Goal: Navigation & Orientation: Go to known website

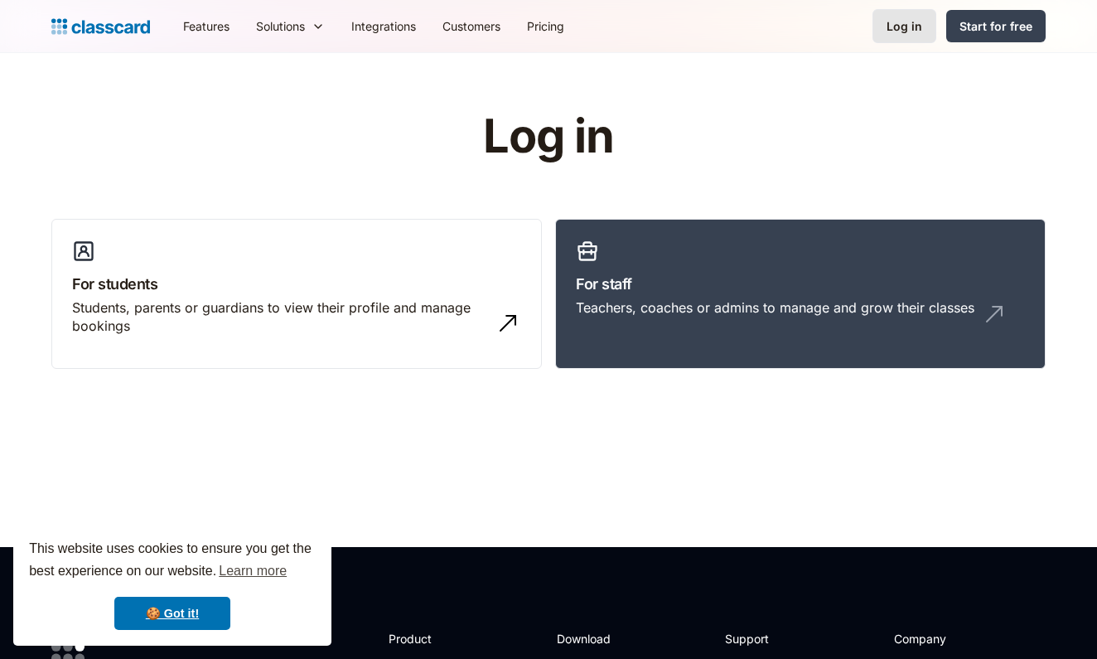
click at [906, 33] on div "Log in" at bounding box center [905, 25] width 36 height 17
click at [918, 41] on link "Log in" at bounding box center [905, 26] width 64 height 34
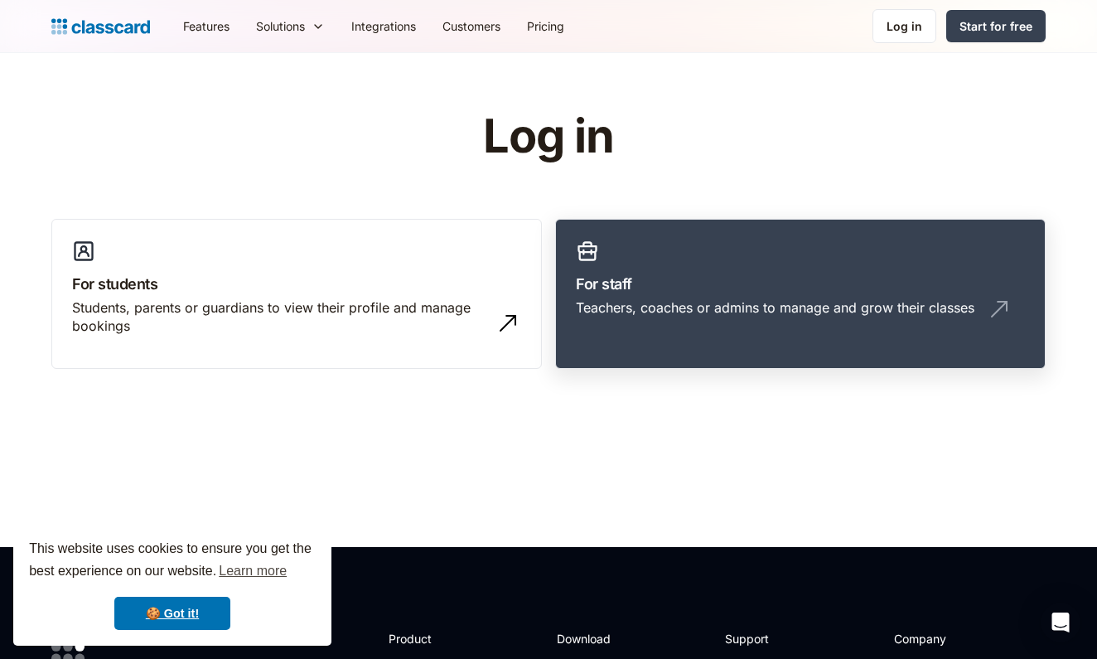
click at [714, 317] on div "Teachers, coaches or admins to manage and grow their classes" at bounding box center [800, 313] width 449 height 31
